Goal: Transaction & Acquisition: Obtain resource

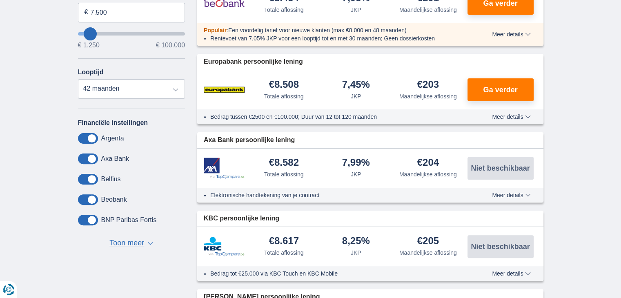
scroll to position [245, 0]
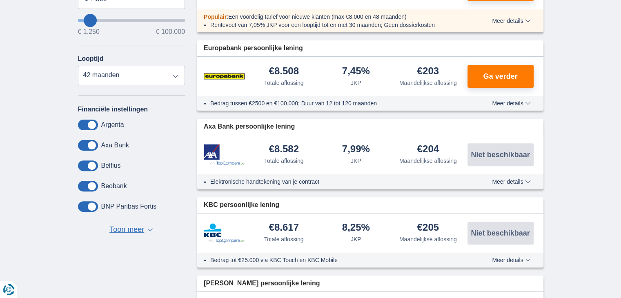
click at [136, 230] on span "Toon meer" at bounding box center [126, 230] width 35 height 11
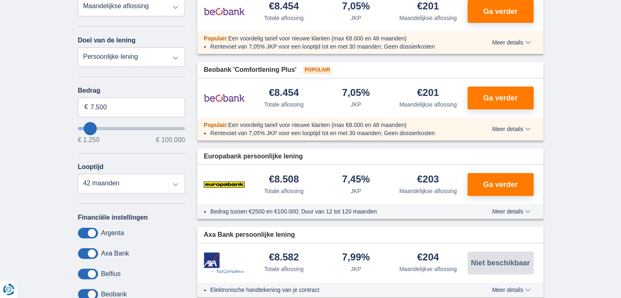
scroll to position [123, 0]
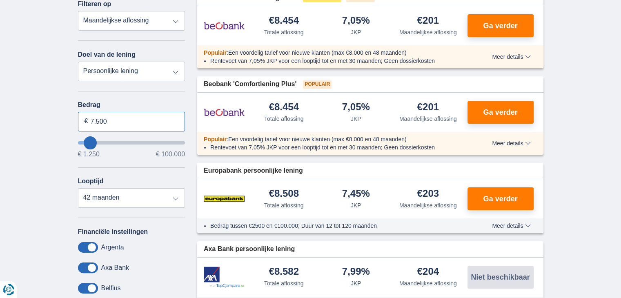
drag, startPoint x: 116, startPoint y: 120, endPoint x: 70, endPoint y: 125, distance: 46.0
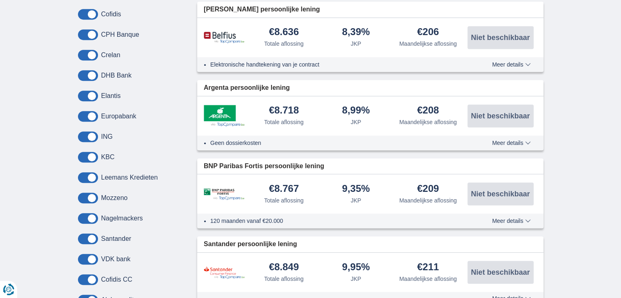
scroll to position [531, 0]
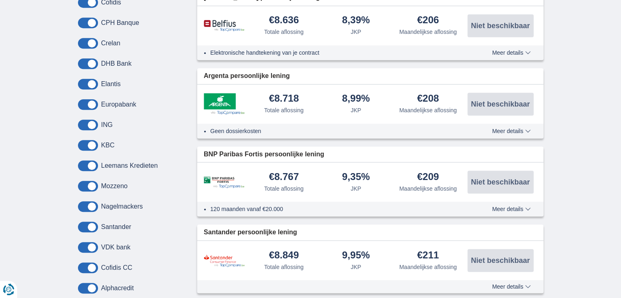
type input "6.000"
type input "6250"
click at [51, 136] on div "× widget.non-eligible-application.title widget.non-eligible-application.text no…" at bounding box center [310, 25] width 621 height 922
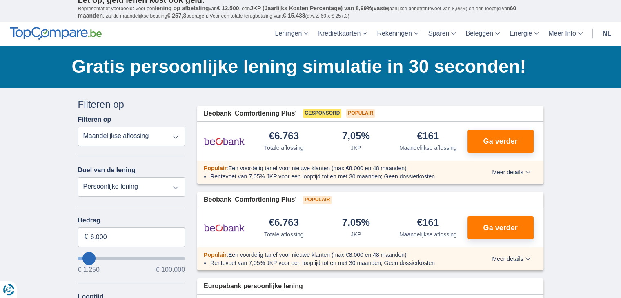
scroll to position [0, 0]
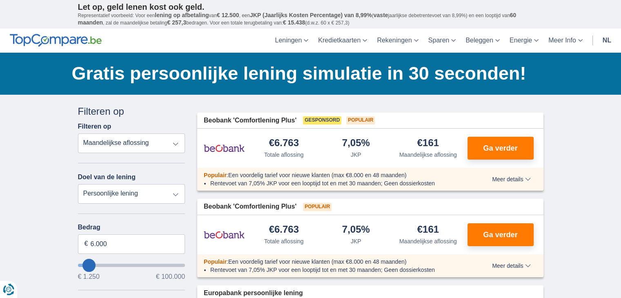
click at [502, 179] on span "Meer details" at bounding box center [511, 179] width 38 height 6
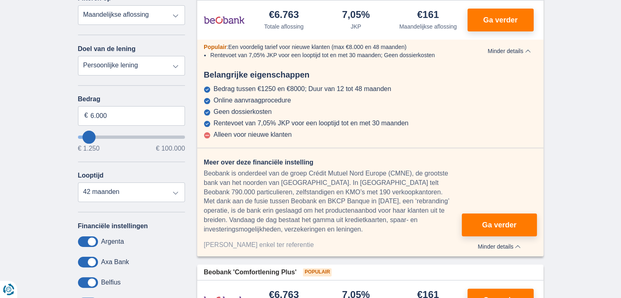
scroll to position [123, 0]
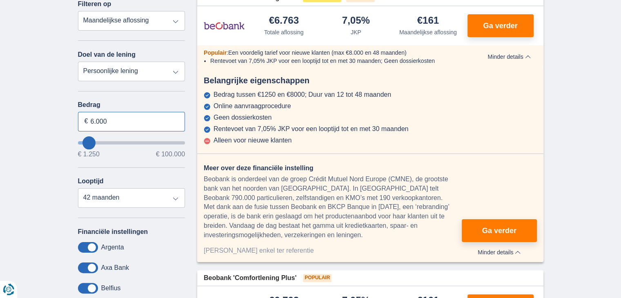
drag, startPoint x: 109, startPoint y: 119, endPoint x: 51, endPoint y: 122, distance: 58.1
type input "16.000"
type input "16250"
select select "84"
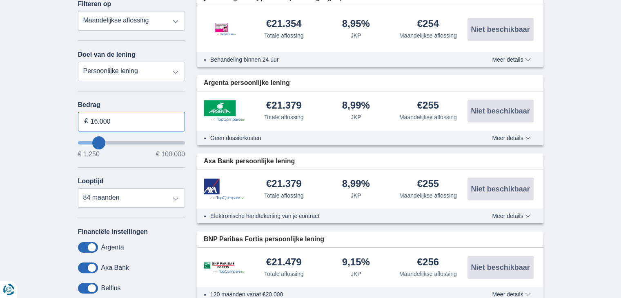
click at [115, 118] on input "16.000" at bounding box center [131, 122] width 107 height 20
type input "16250"
click at [120, 119] on input "16.000" at bounding box center [131, 122] width 107 height 20
type input "1"
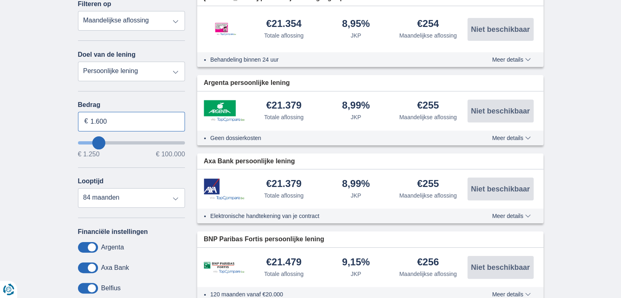
type input "16.000"
type input "16250"
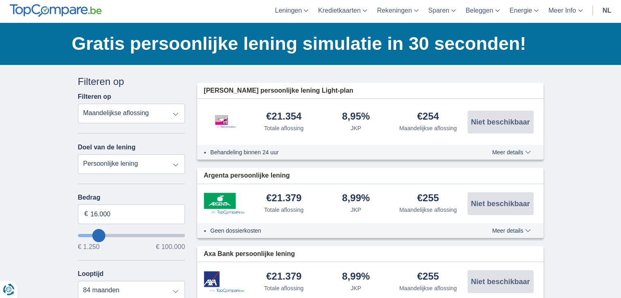
scroll to position [0, 0]
